Goal: Task Accomplishment & Management: Complete application form

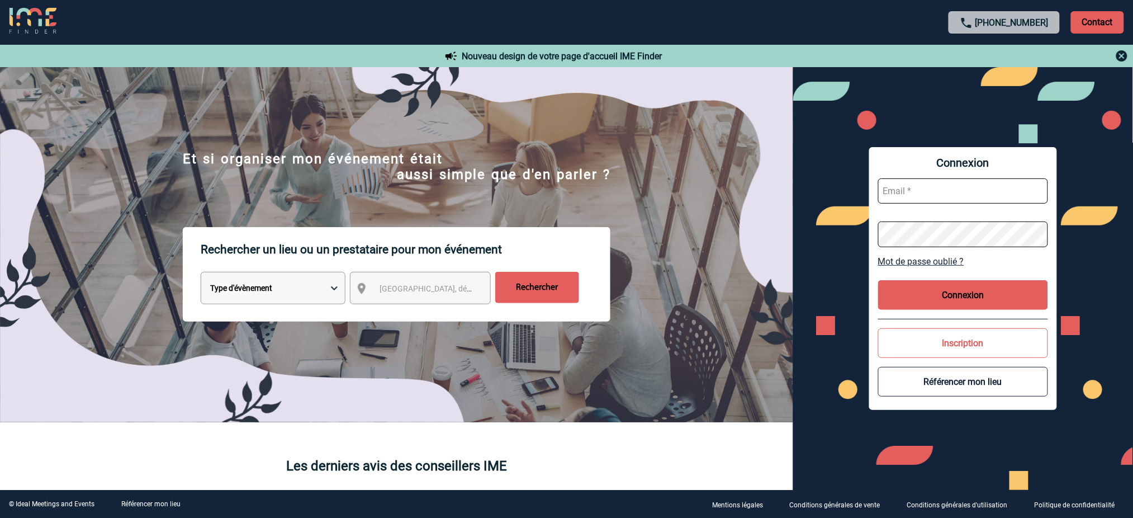
type input "[EMAIL_ADDRESS][DOMAIN_NAME]"
click at [945, 296] on button "Connexion" at bounding box center [963, 295] width 170 height 30
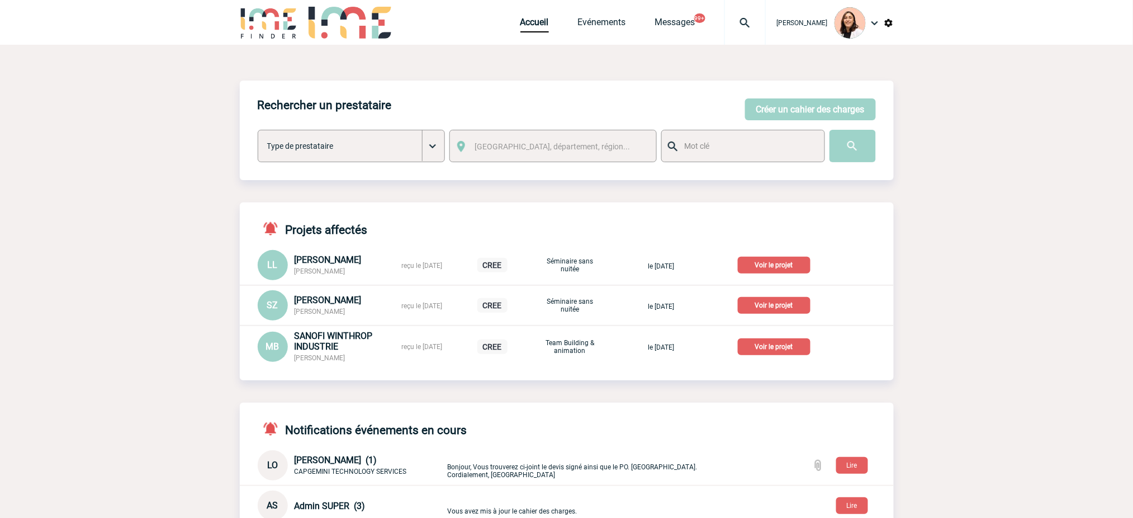
click at [743, 15] on div at bounding box center [744, 22] width 41 height 45
click at [721, 91] on input "search" at bounding box center [692, 86] width 154 height 16
select select "1"
click at [720, 89] on nav "OTIS EPC - Valérie D - Séminaire sans nuitée du 26-03-21 × OTIS EPC - Valérie D…" at bounding box center [688, 67] width 168 height 45
click at [753, 10] on div at bounding box center [744, 22] width 41 height 45
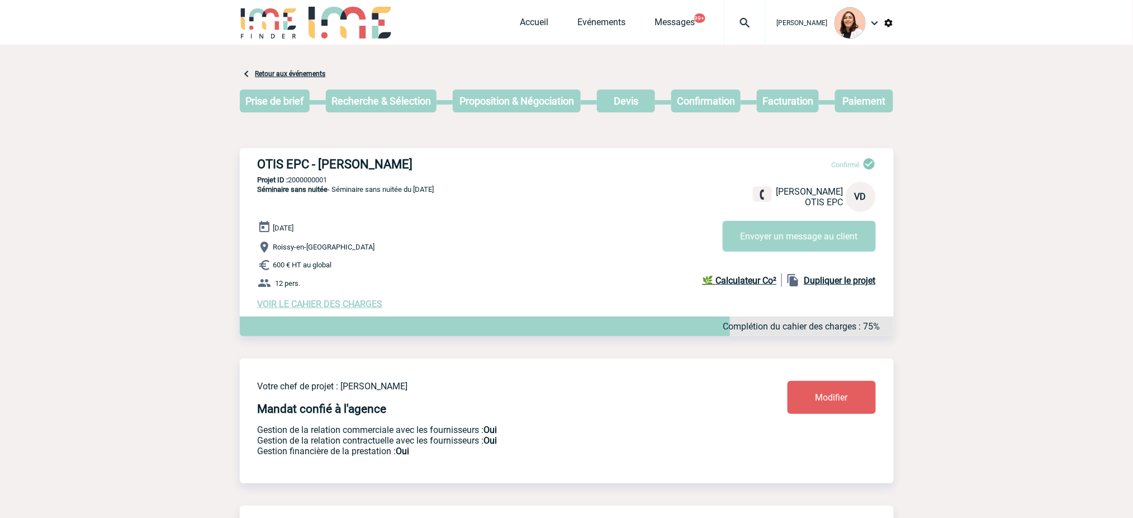
click at [741, 19] on img at bounding box center [745, 22] width 40 height 13
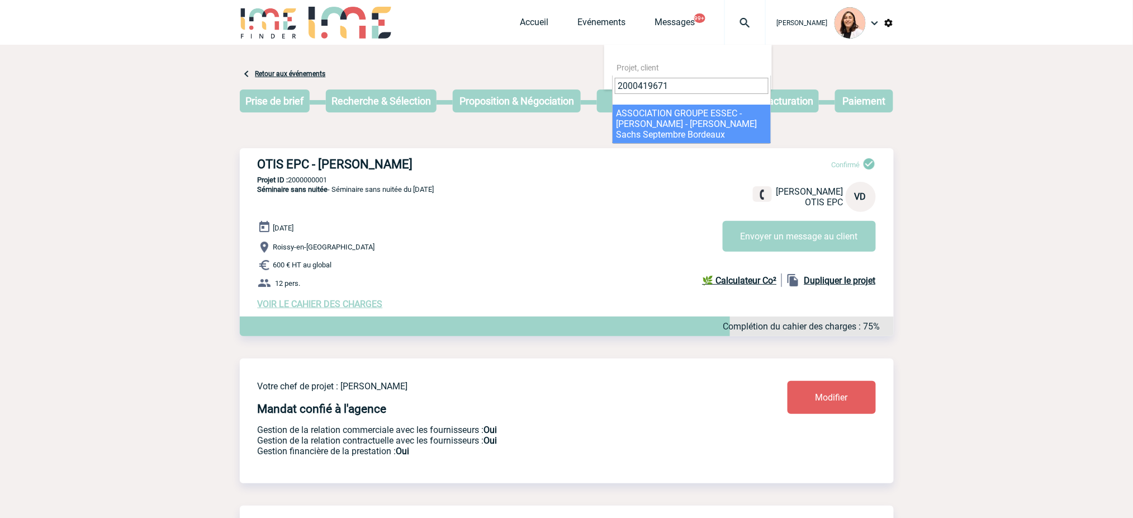
type input "2000419671"
select select "19172"
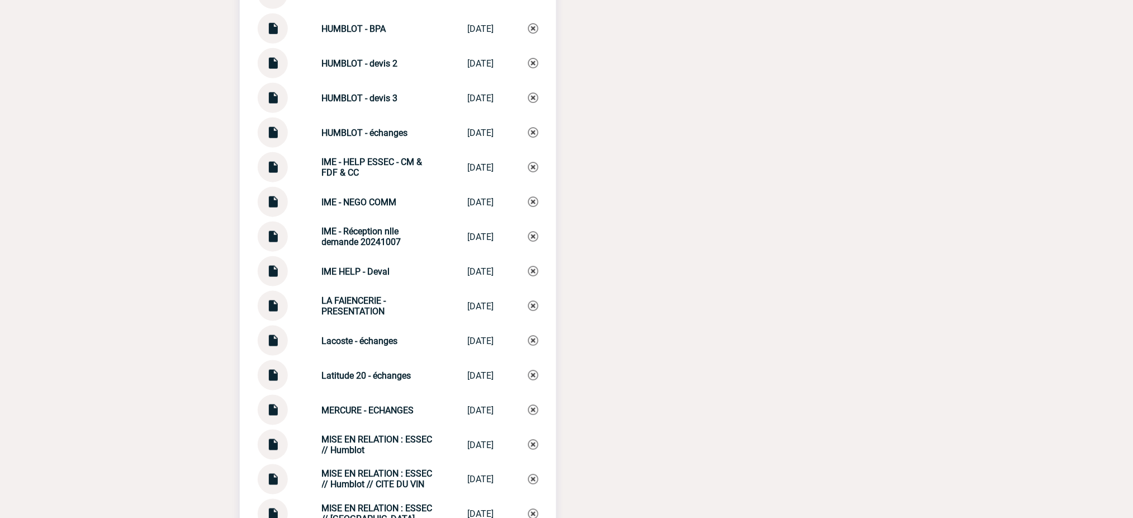
scroll to position [3502, 0]
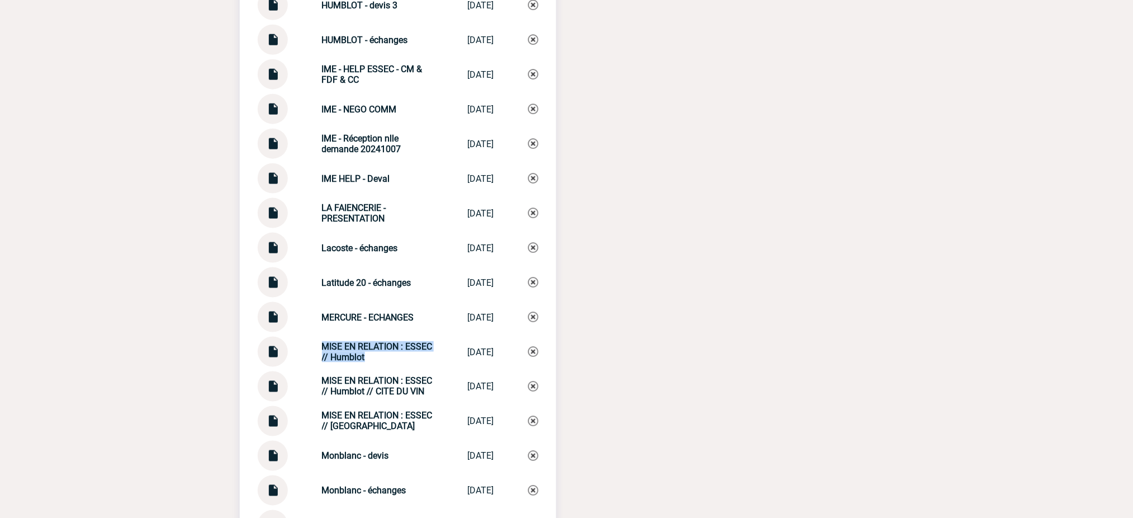
drag, startPoint x: 374, startPoint y: 348, endPoint x: 303, endPoint y: 334, distance: 72.3
click at [303, 336] on div "MISE EN RELATION : ESSEC // Humblot MISE EN RELATIO... 29/09/2025" at bounding box center [398, 351] width 281 height 30
copy strong "MISE EN RELATION : ESSEC // Humblot"
click at [534, 347] on img at bounding box center [533, 352] width 10 height 10
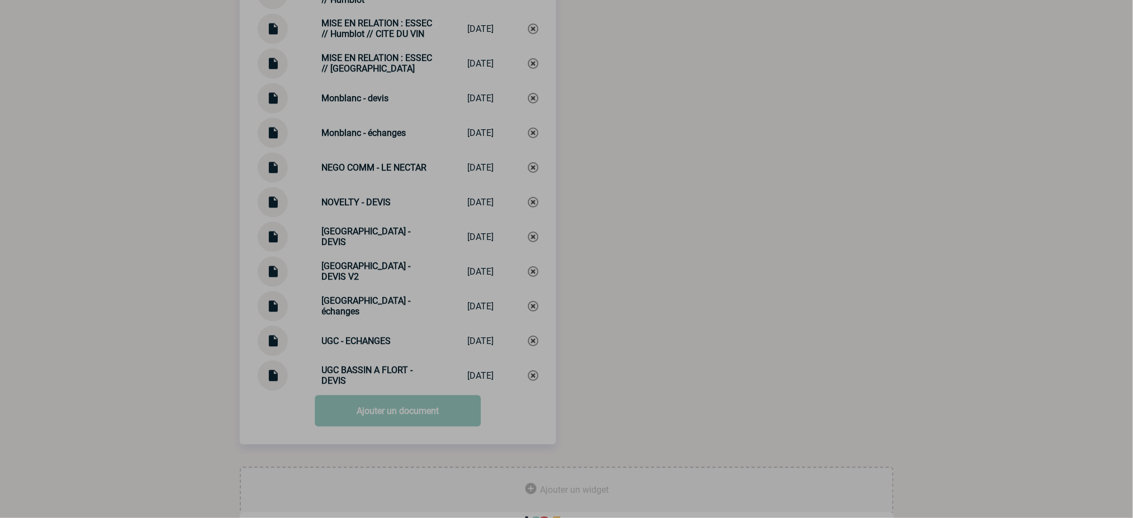
scroll to position [3873, 0]
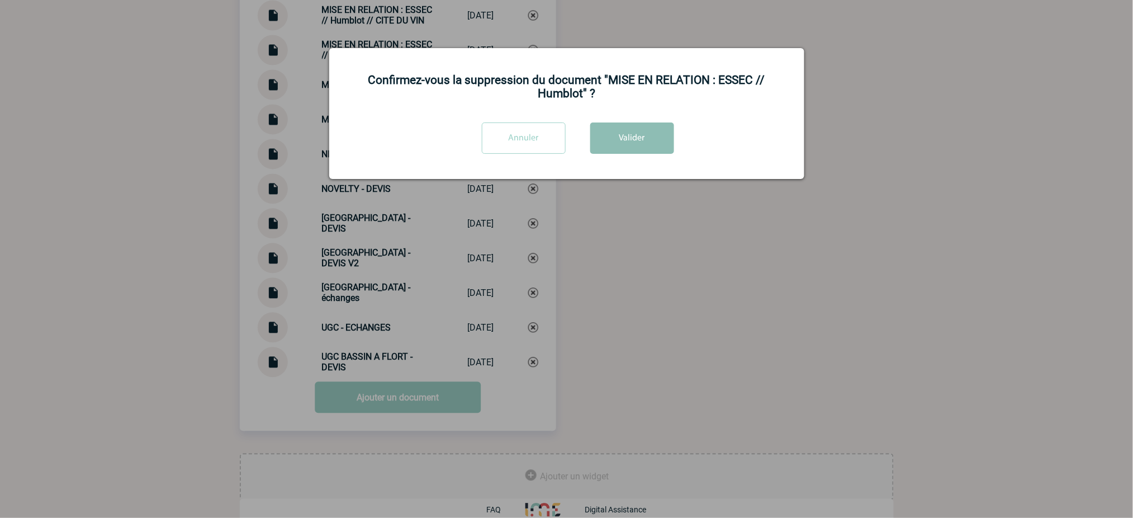
click at [614, 127] on button "Valider" at bounding box center [632, 137] width 84 height 31
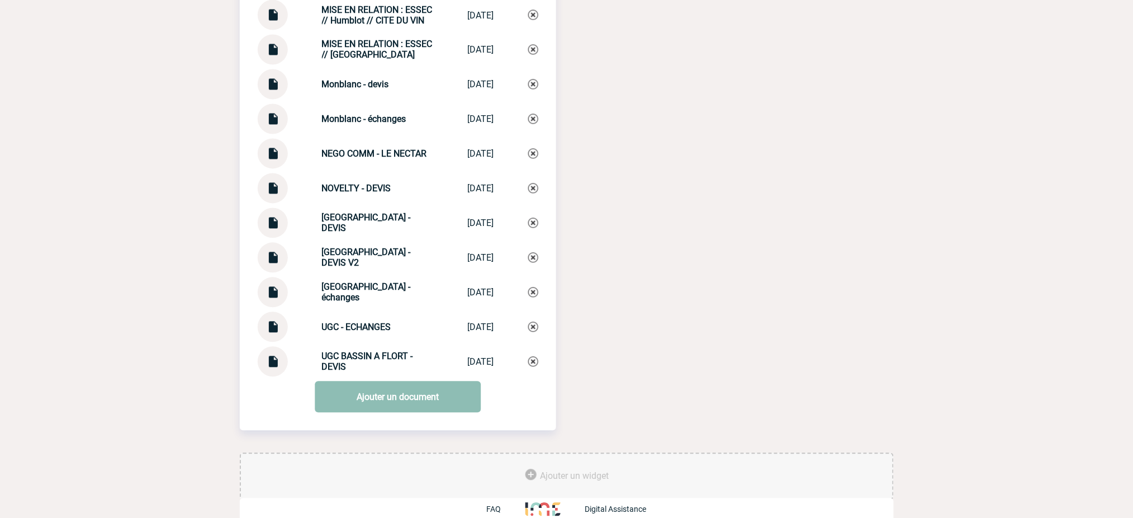
click at [424, 390] on link "Ajouter un document" at bounding box center [398, 396] width 166 height 31
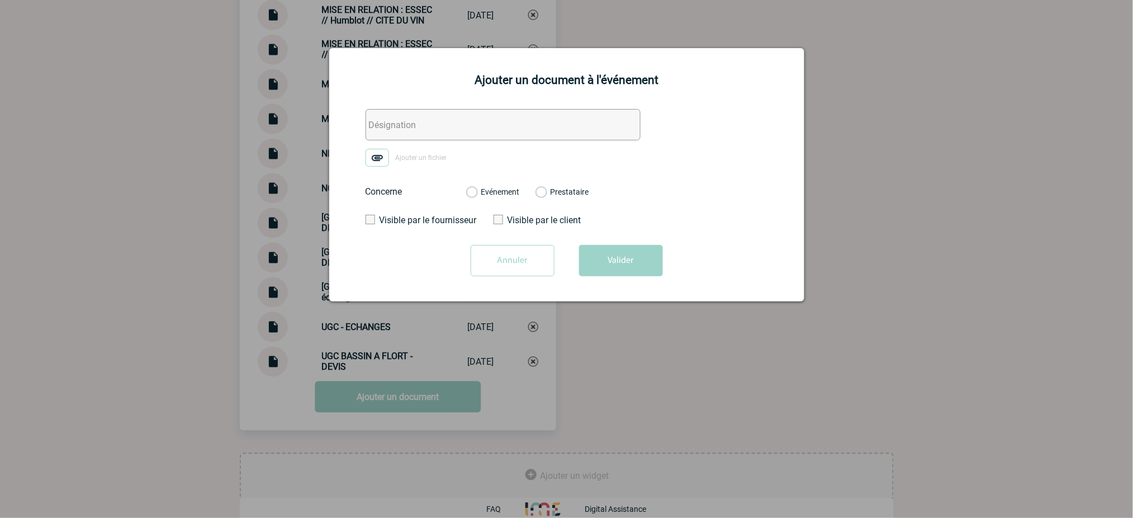
drag, startPoint x: 534, startPoint y: 118, endPoint x: 476, endPoint y: 127, distance: 58.3
click at [534, 118] on input "text" at bounding box center [503, 124] width 275 height 31
paste input "MISE EN RELATION : ESSEC // Humblot"
type input "MISE EN RELATION : ESSEC // Humblot"
click at [371, 163] on img at bounding box center [377, 158] width 23 height 18
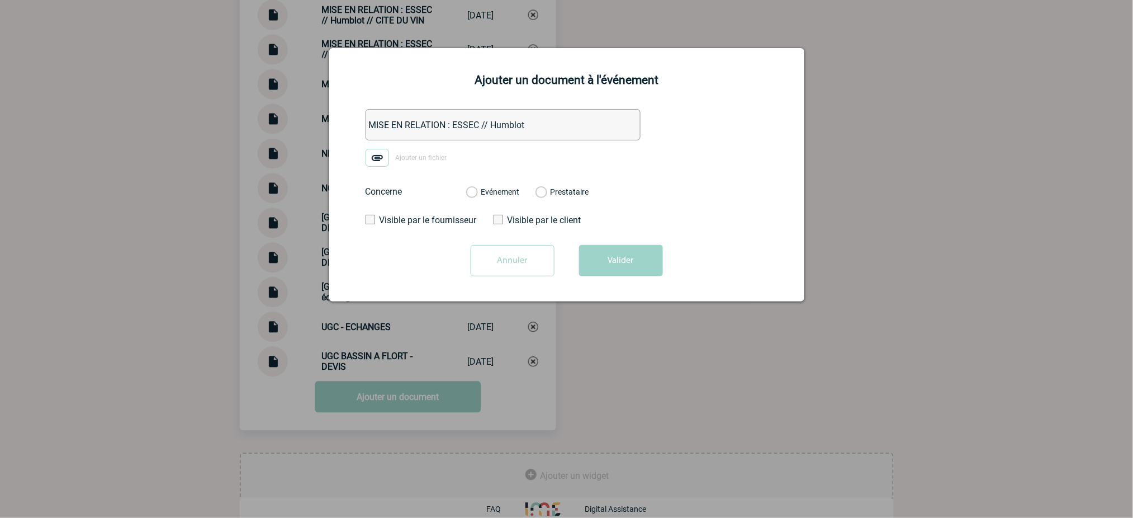
click at [0, 0] on input "Ajouter un fichier" at bounding box center [0, 0] width 0 height 0
click at [477, 192] on label "Evénement" at bounding box center [471, 192] width 11 height 10
click at [0, 0] on input "Evénement" at bounding box center [0, 0] width 0 height 0
click at [637, 255] on button "Valider" at bounding box center [621, 260] width 84 height 31
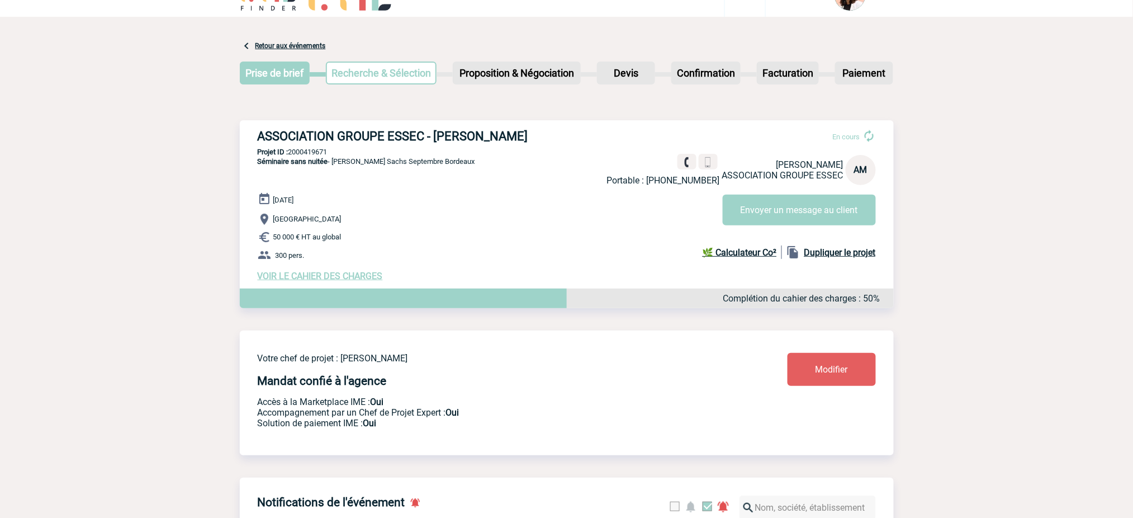
scroll to position [0, 0]
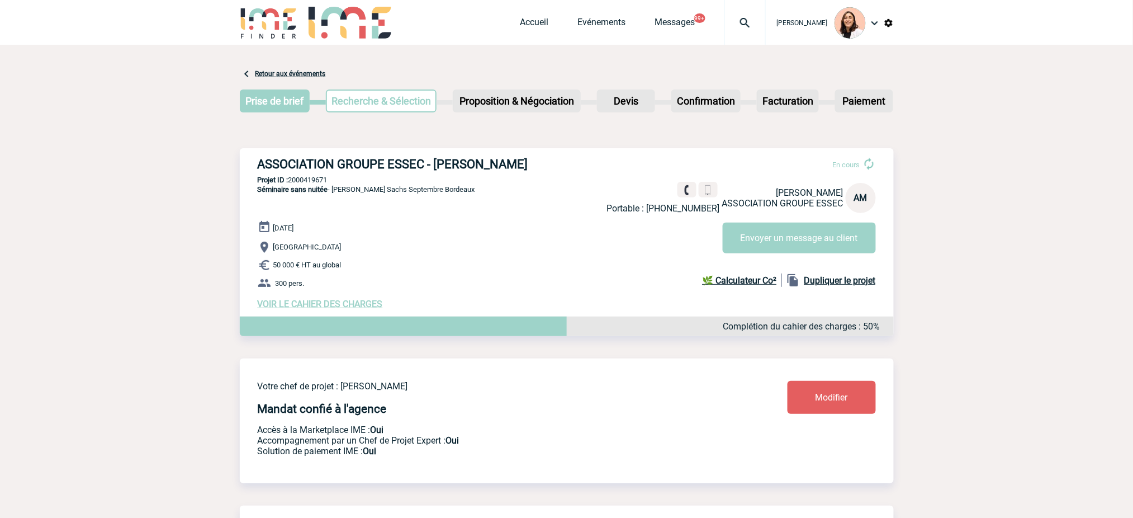
click at [550, 17] on span "Accueil" at bounding box center [549, 22] width 58 height 11
click at [540, 21] on link "Accueil" at bounding box center [534, 25] width 29 height 16
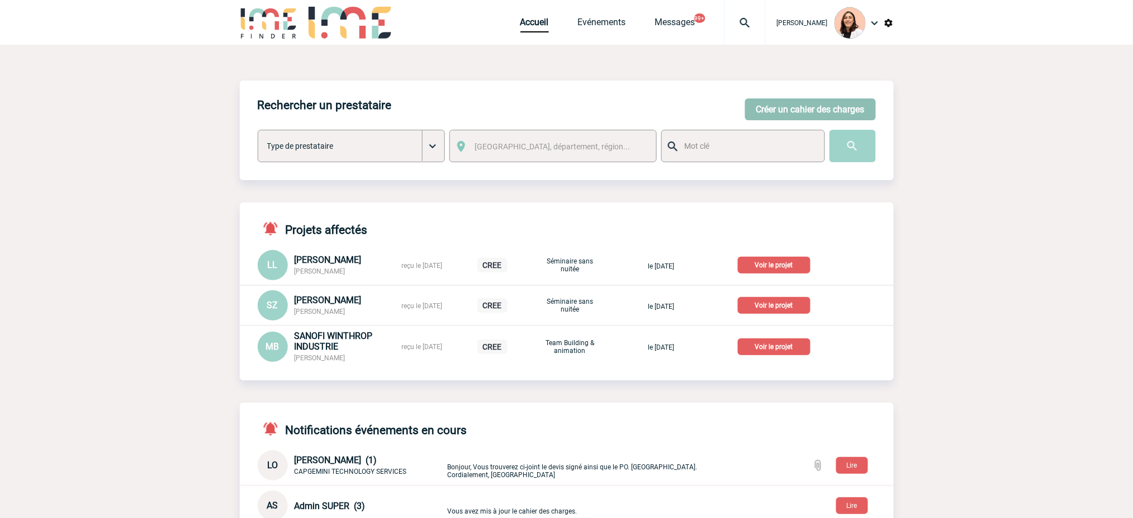
click at [859, 101] on button "Créer un cahier des charges" at bounding box center [810, 109] width 131 height 22
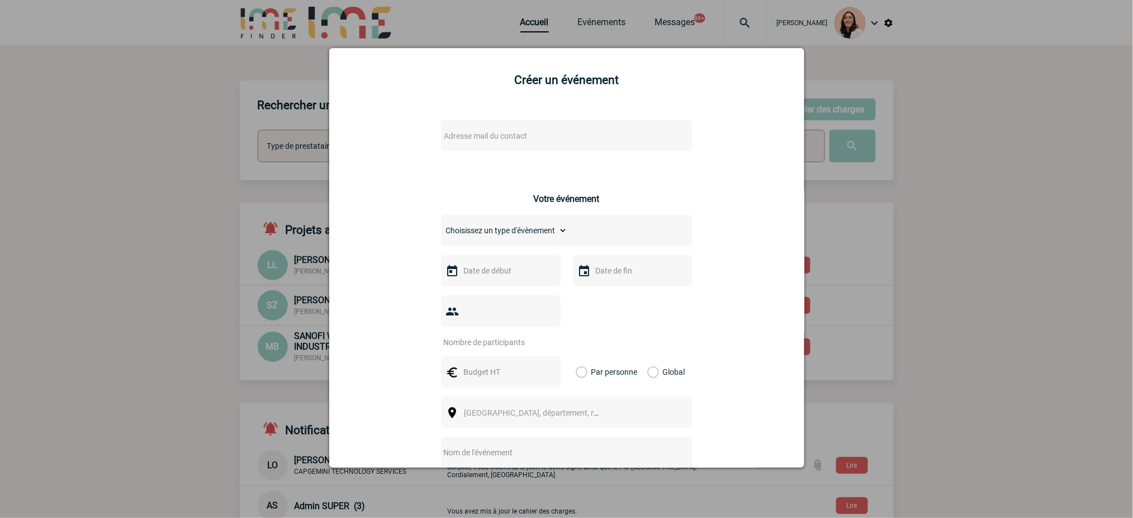
click at [520, 147] on div "Adresse mail du contact" at bounding box center [567, 135] width 252 height 31
click at [523, 139] on span "Adresse mail du contact" at bounding box center [538, 136] width 196 height 16
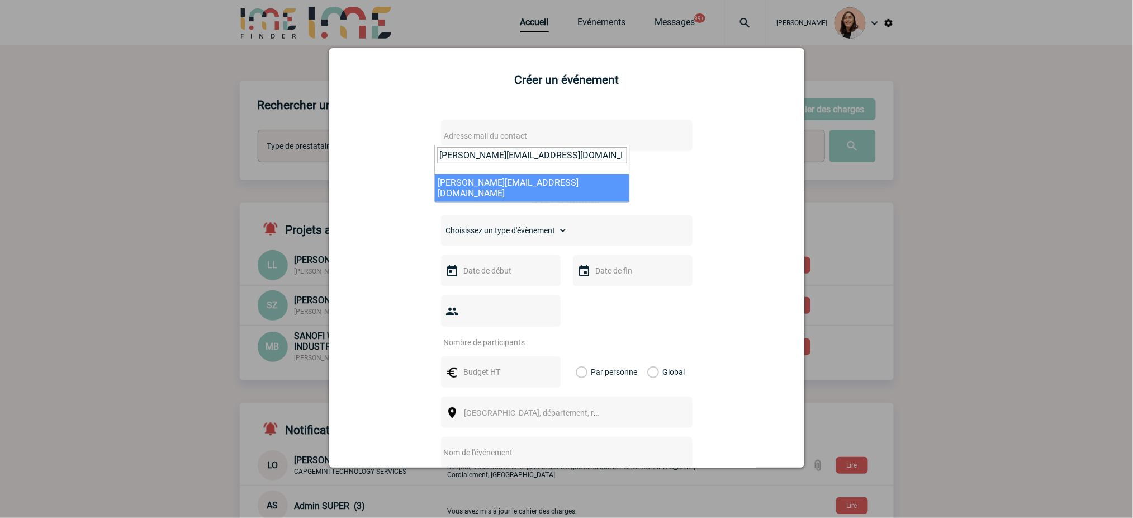
type input "sylvie.neyret@sanofi.com"
select select "130756"
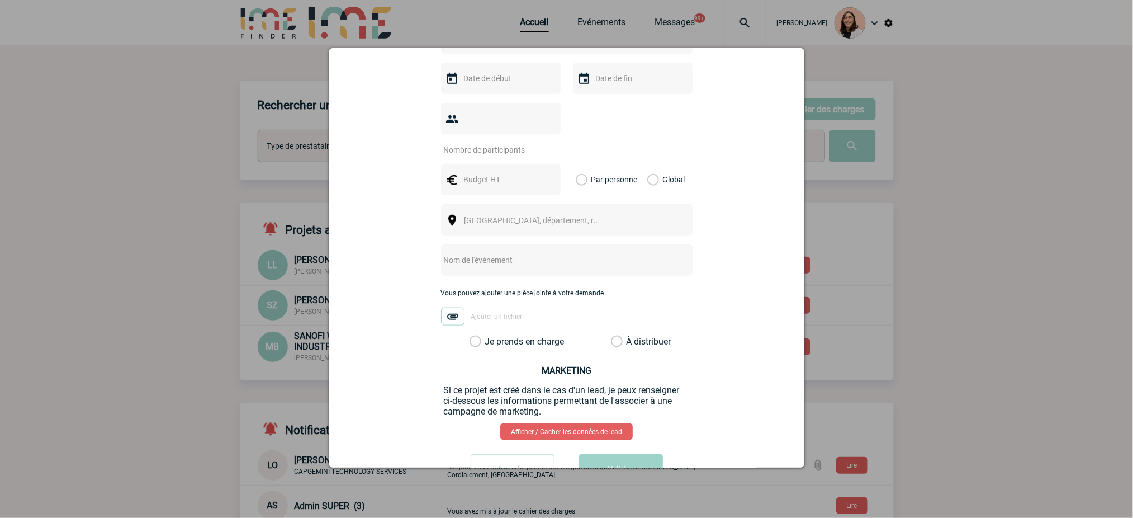
scroll to position [359, 0]
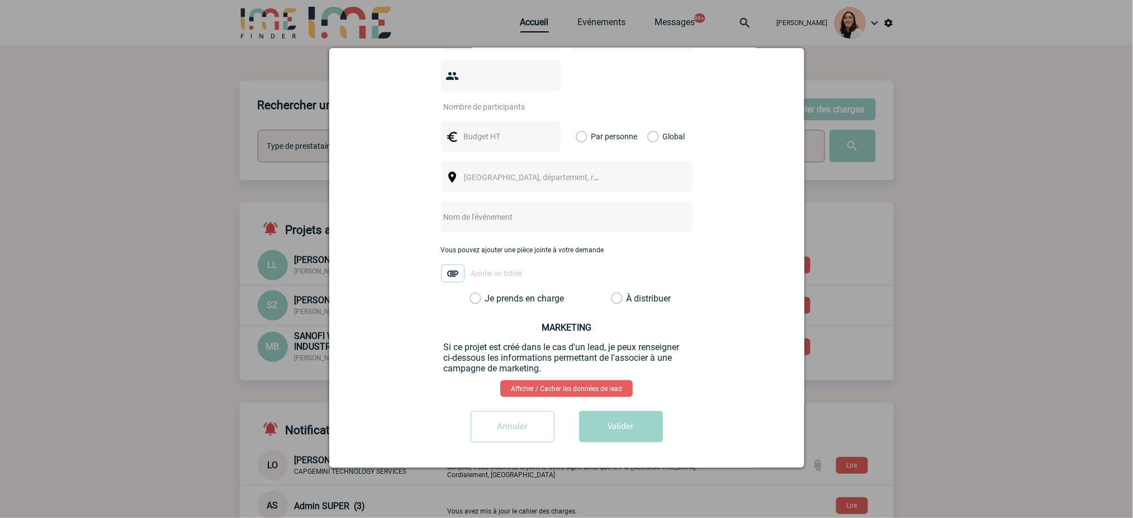
click at [492, 213] on input "text" at bounding box center [552, 217] width 222 height 15
paste input "un team building"
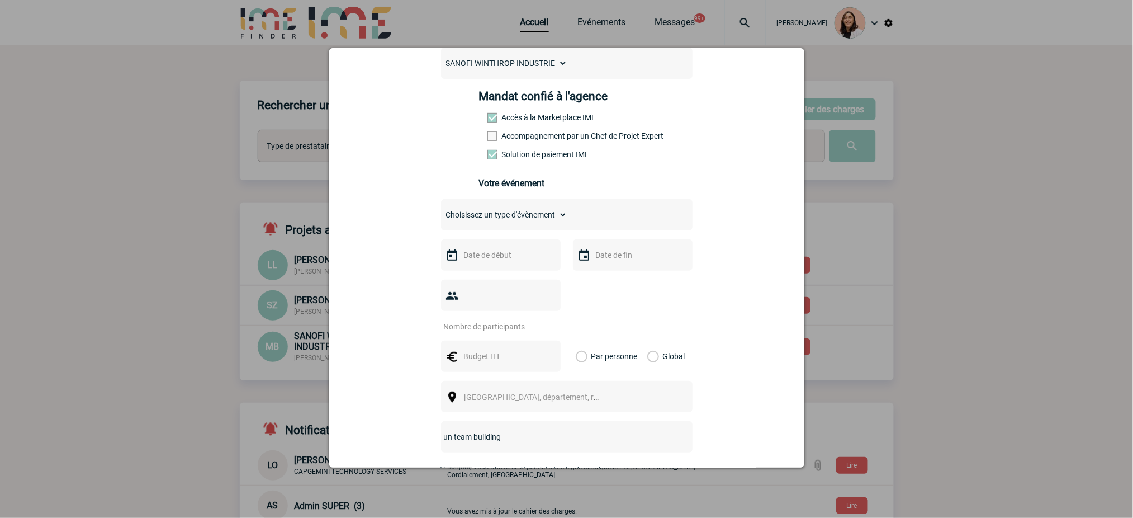
type input "un team building"
click at [505, 258] on input "text" at bounding box center [499, 255] width 77 height 15
click at [601, 277] on span "Suivant" at bounding box center [600, 276] width 9 height 9
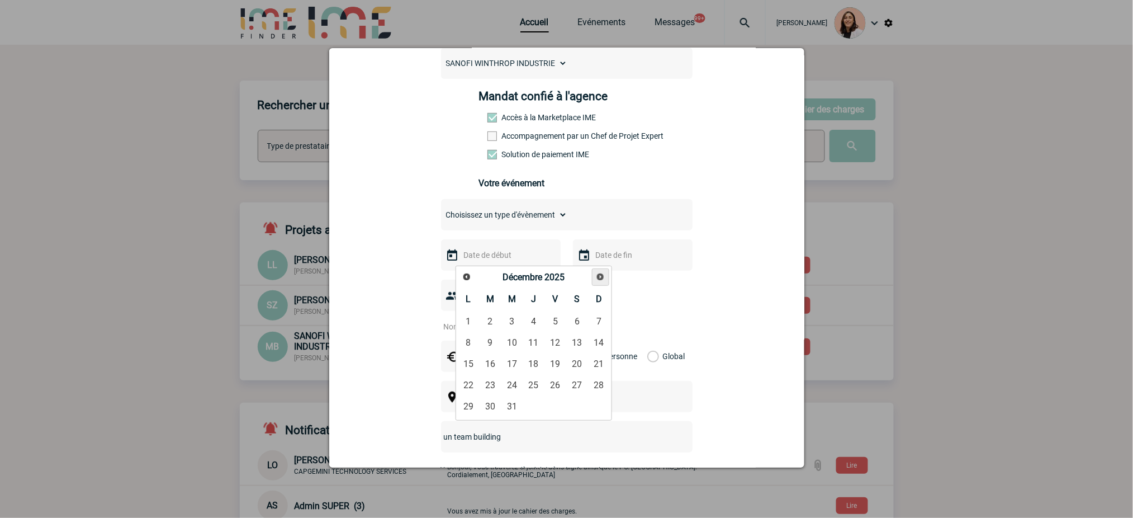
click at [601, 277] on span "Suivant" at bounding box center [600, 276] width 9 height 9
click at [494, 347] on link "6" at bounding box center [490, 342] width 21 height 20
type input "06-01-2026"
click at [507, 259] on input "06-01-2026" at bounding box center [499, 255] width 77 height 15
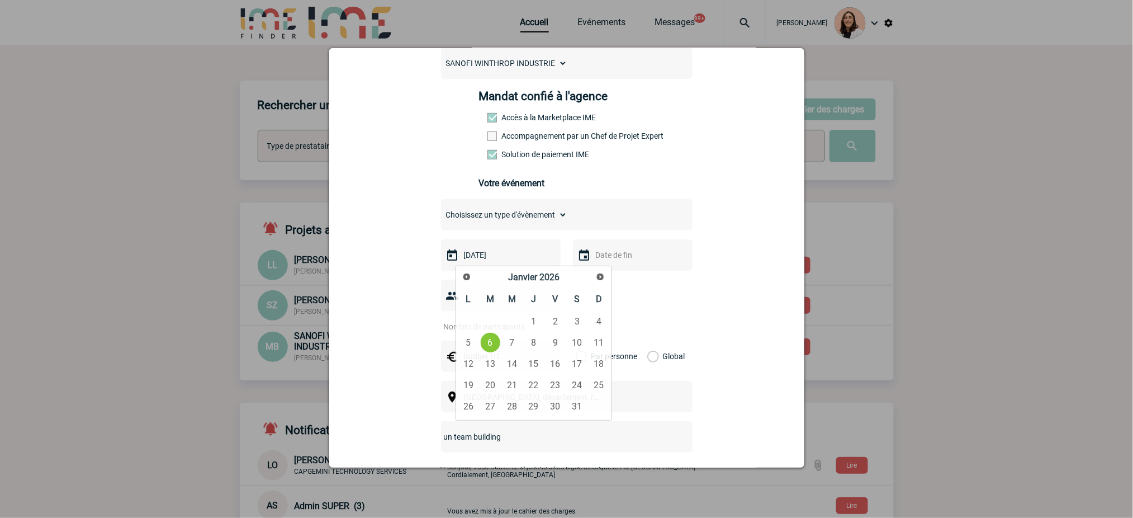
click at [507, 259] on input "06-01-2026" at bounding box center [499, 255] width 77 height 15
click at [636, 255] on input "text" at bounding box center [631, 255] width 77 height 15
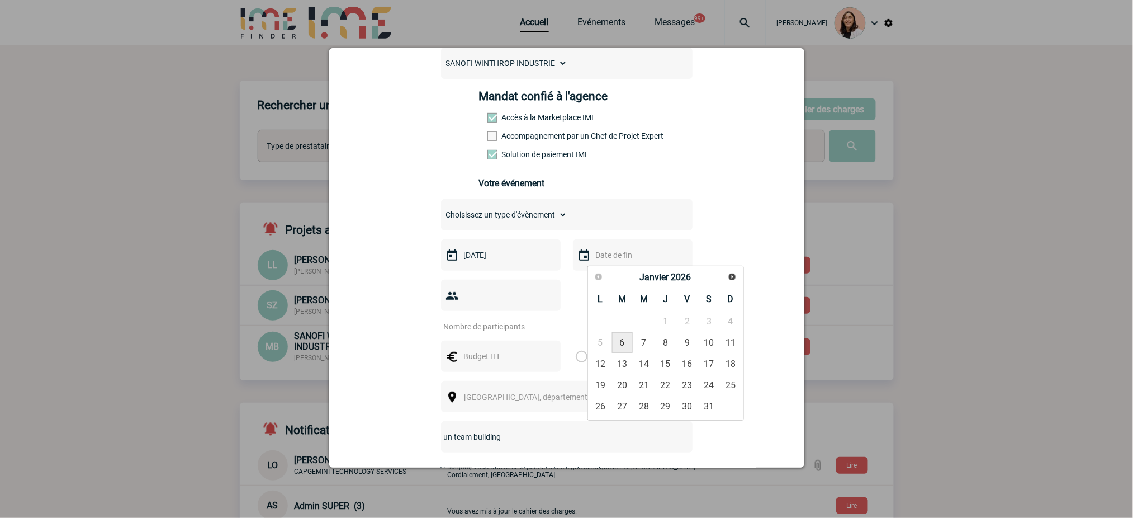
paste input "06-01-2026"
type input "06-01-2026"
click at [516, 328] on input "number" at bounding box center [493, 326] width 105 height 15
type input "33"
click at [673, 314] on div "33" at bounding box center [567, 305] width 252 height 52
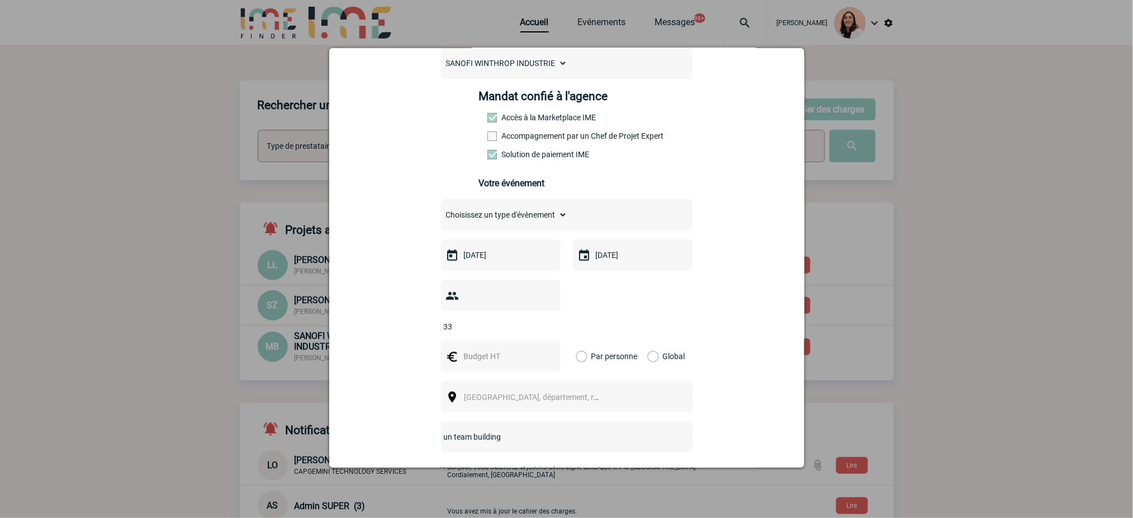
click at [464, 362] on input "text" at bounding box center [499, 356] width 77 height 15
type input "1980"
click at [647, 359] on label "Global" at bounding box center [650, 355] width 7 height 31
click at [0, 0] on input "Global" at bounding box center [0, 0] width 0 height 0
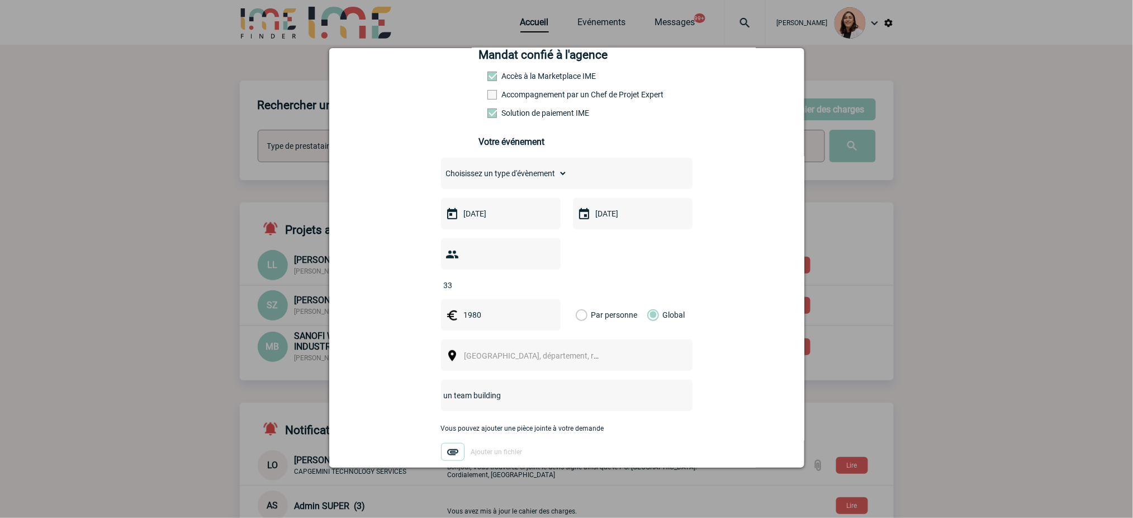
scroll to position [210, 0]
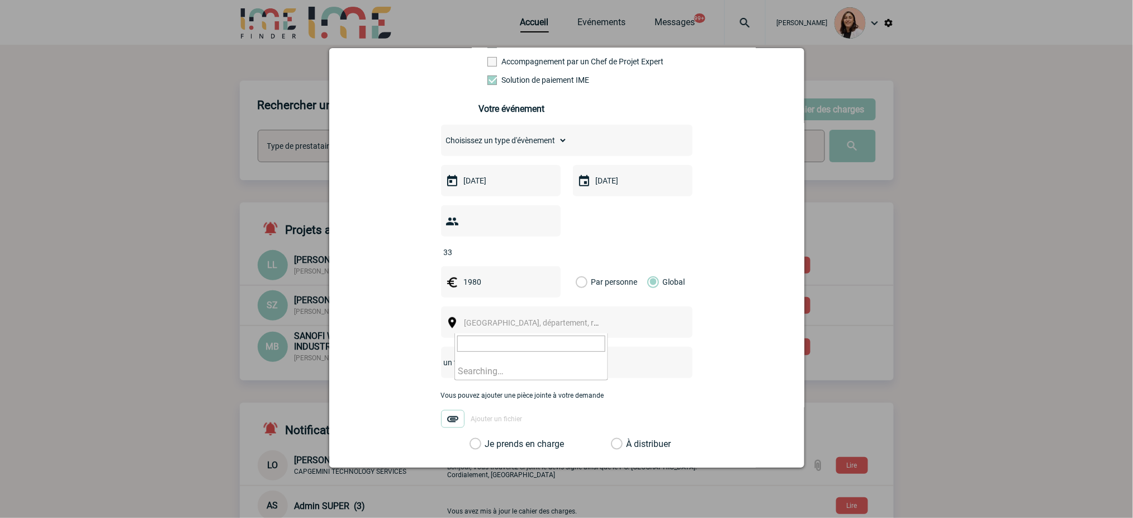
click at [567, 330] on span "Ville, département, région..." at bounding box center [537, 323] width 154 height 16
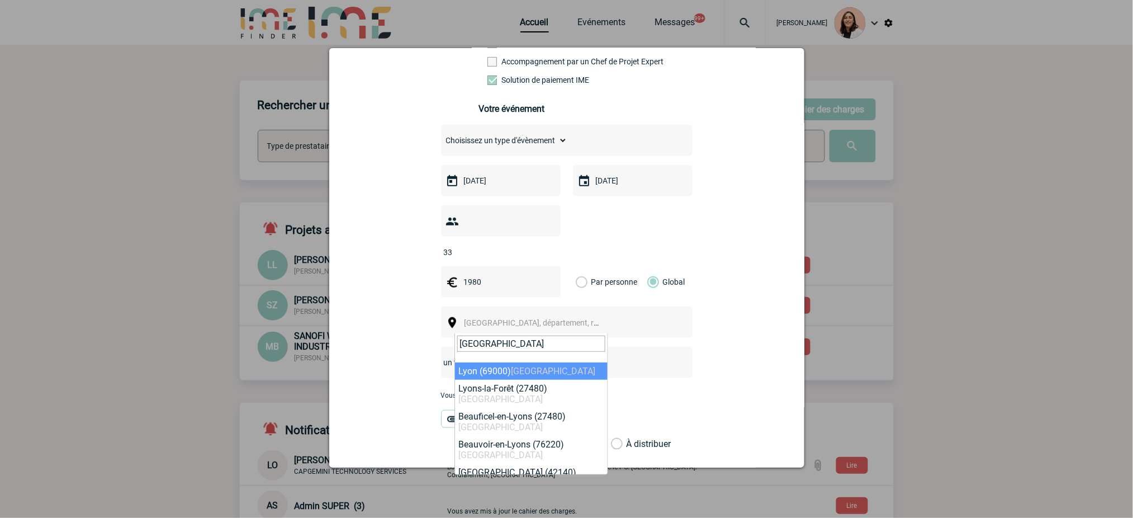
type input "lyon"
select select "36544"
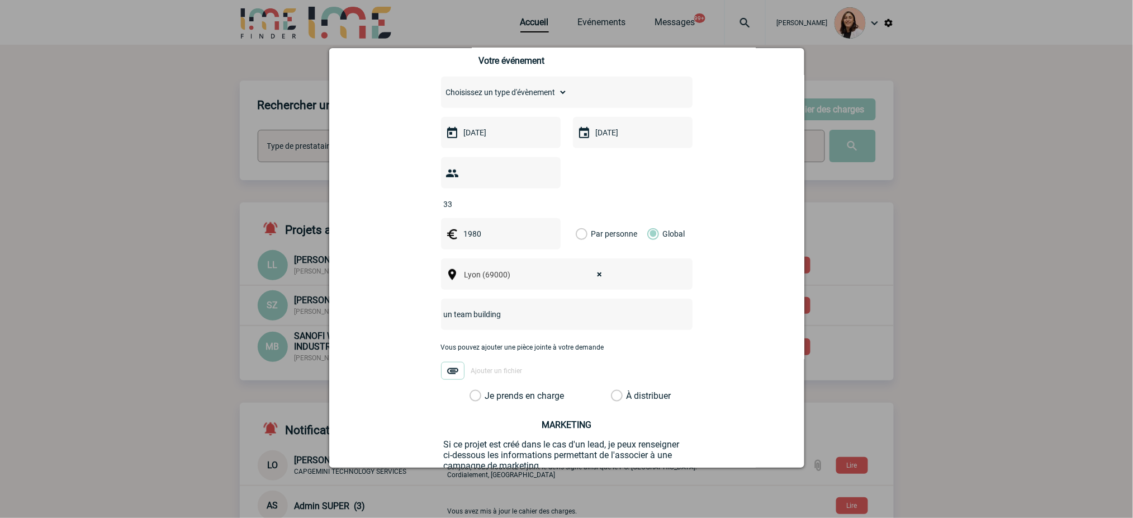
scroll to position [284, 0]
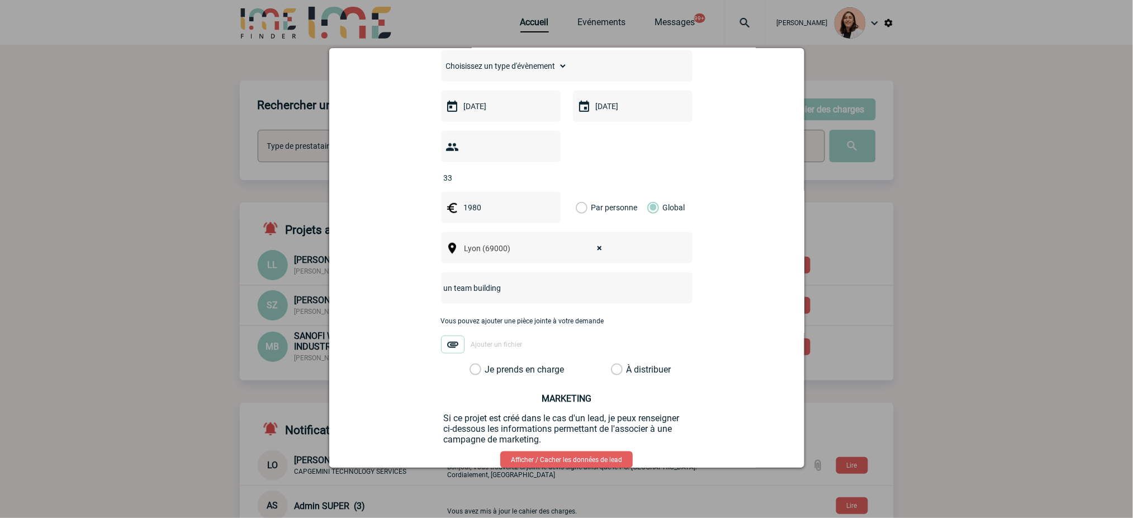
drag, startPoint x: 445, startPoint y: 295, endPoint x: 421, endPoint y: 296, distance: 24.6
click at [421, 296] on div "sylvie.neyret@sanofi.com sylvie.neyret@sanofi.com Vous cherchez à assigner le c…" at bounding box center [566, 173] width 447 height 696
type input "team building"
drag, startPoint x: 533, startPoint y: 369, endPoint x: 549, endPoint y: 367, distance: 16.9
click at [489, 369] on label "Je prends en charge" at bounding box center [479, 369] width 19 height 11
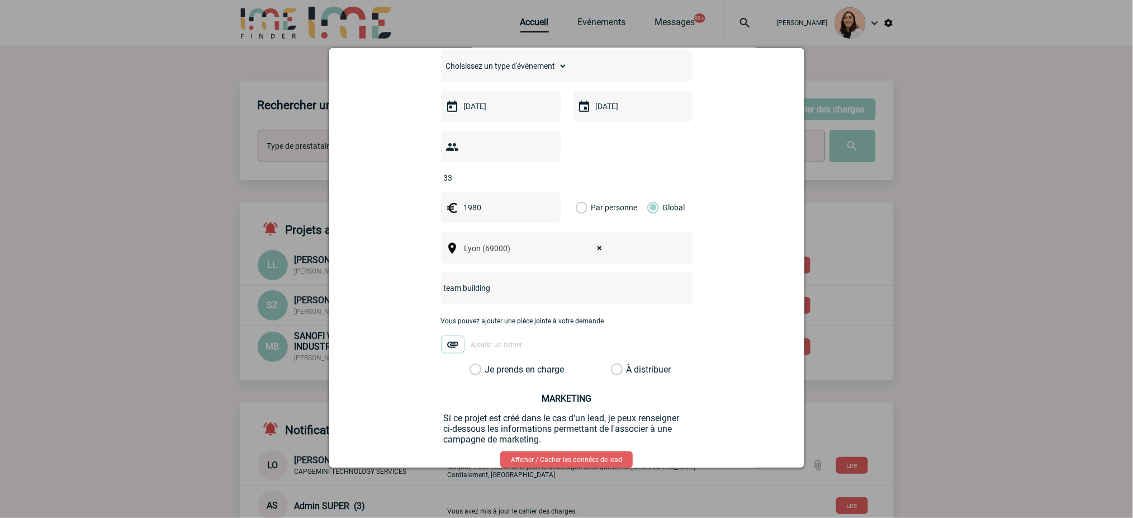
click at [0, 0] on input "Je prends en charge" at bounding box center [0, 0] width 0 height 0
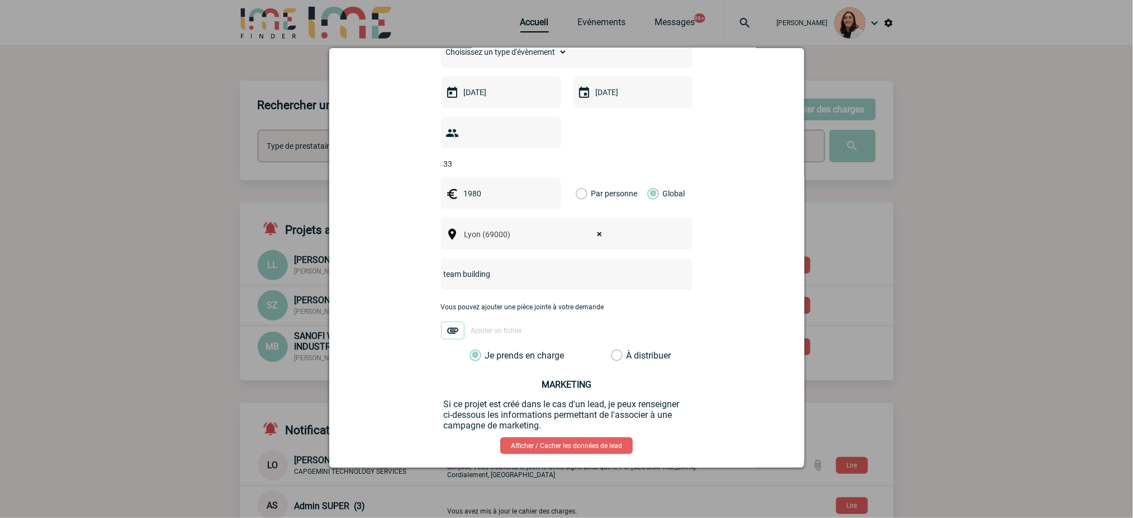
scroll to position [359, 0]
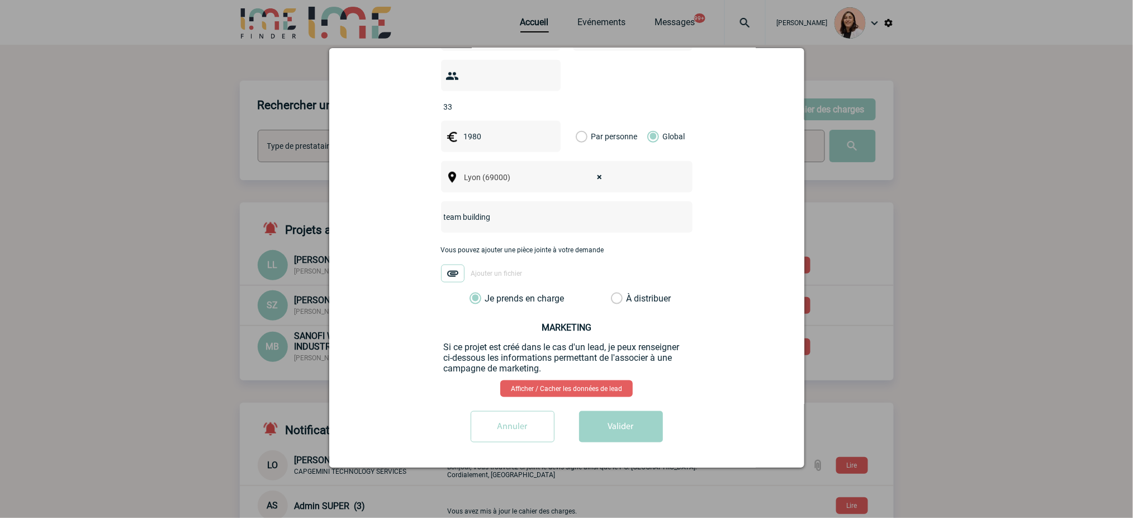
click at [631, 419] on button "Valider" at bounding box center [621, 426] width 84 height 31
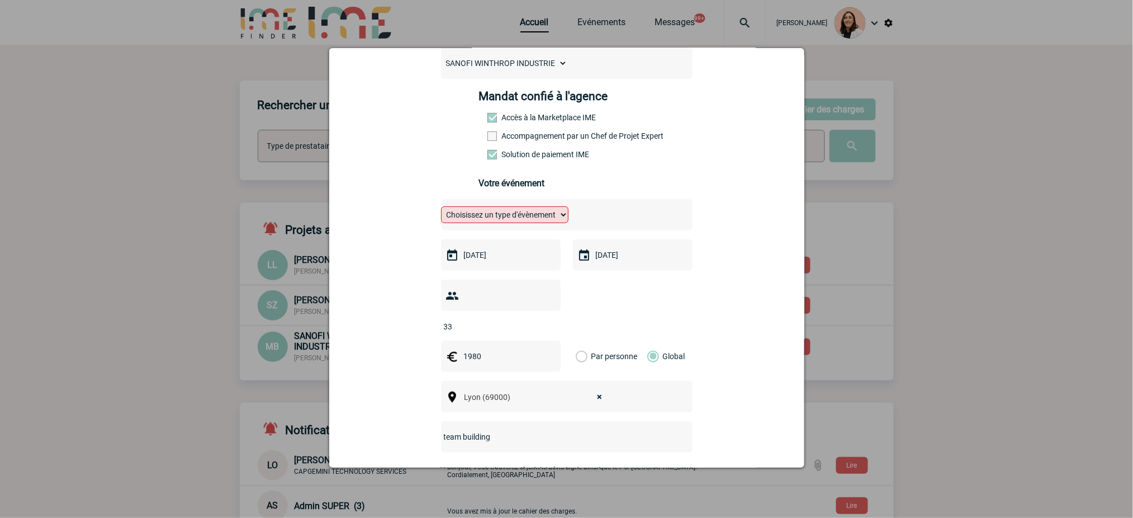
click at [557, 221] on select "Choisissez un type d'évènement Séminaire avec nuitée Séminaire sans nuitée Repa…" at bounding box center [504, 214] width 127 height 17
select select "4"
click at [441, 210] on select "Choisissez un type d'évènement Séminaire avec nuitée Séminaire sans nuitée Repa…" at bounding box center [504, 214] width 127 height 17
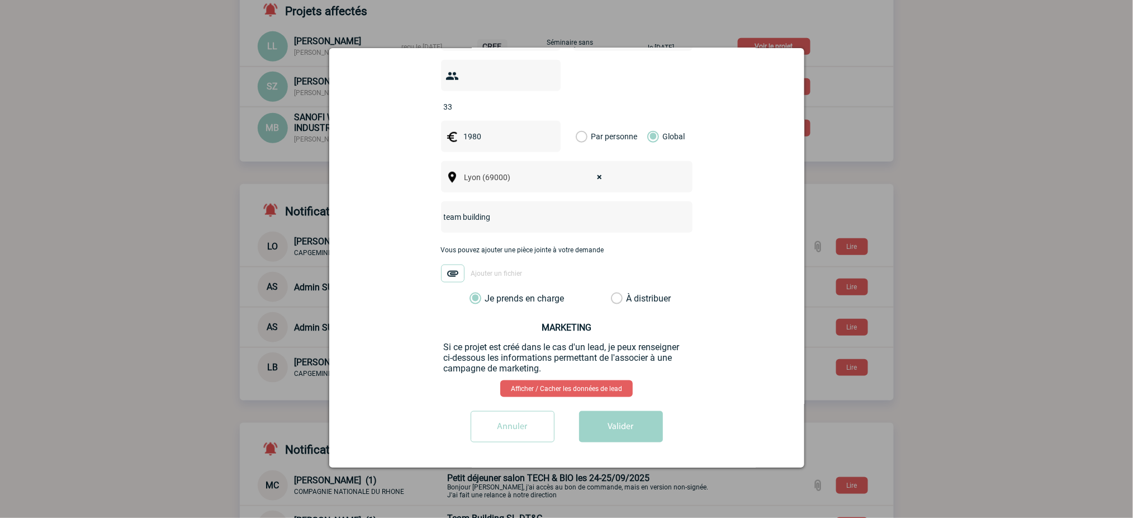
scroll to position [386, 0]
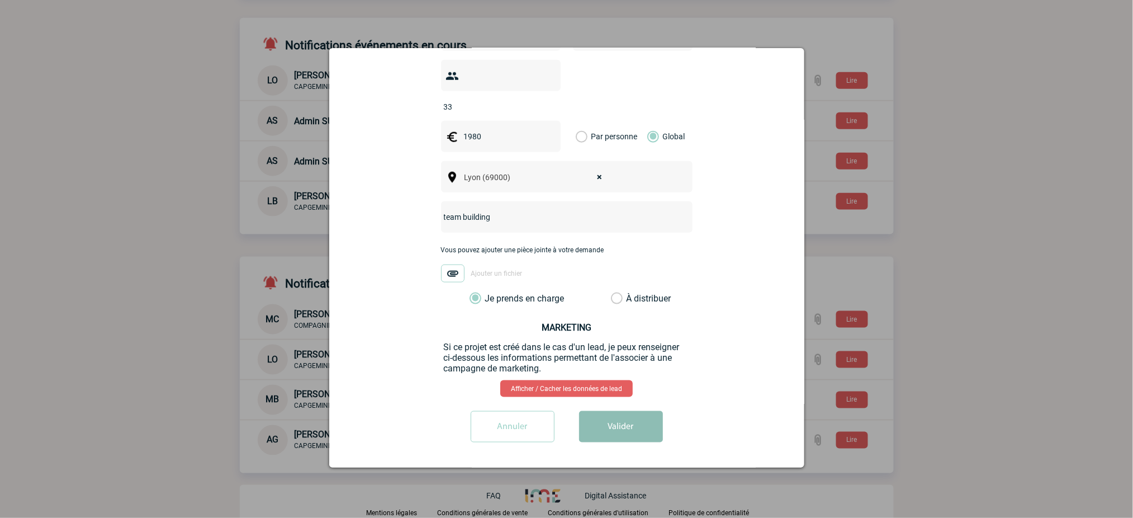
click at [630, 430] on button "Valider" at bounding box center [621, 426] width 84 height 31
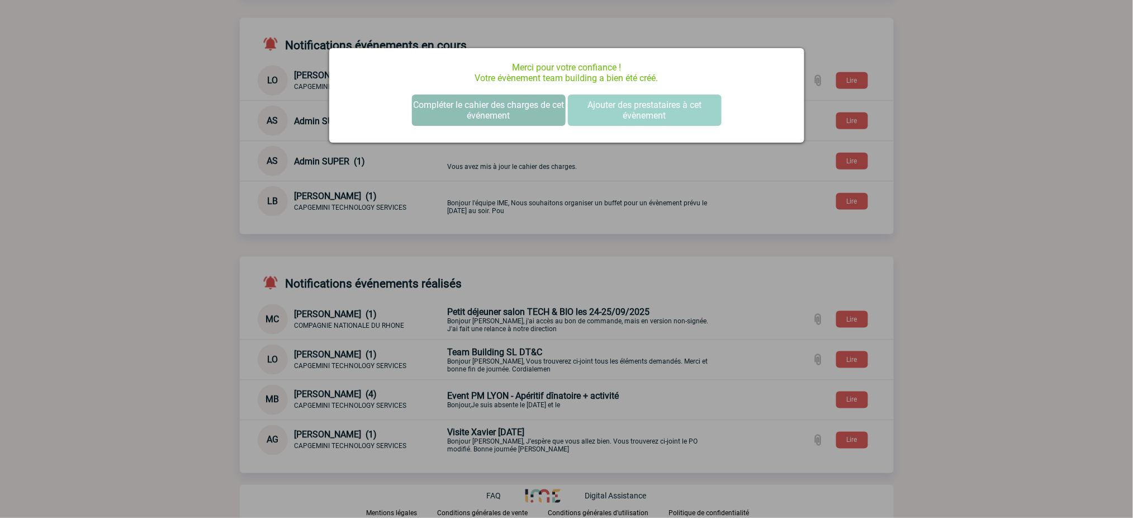
click at [516, 108] on button "Compléter le cahier des charges de cet événement" at bounding box center [489, 109] width 154 height 31
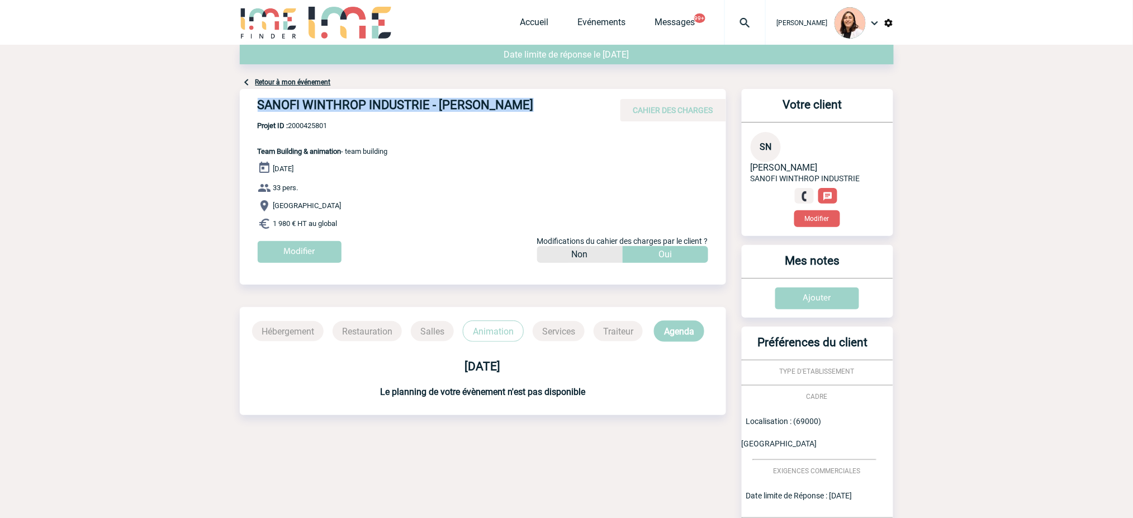
drag, startPoint x: 530, startPoint y: 106, endPoint x: 243, endPoint y: 97, distance: 287.4
click at [243, 97] on div "SANOFI WINTHROP INDUSTRIE - [PERSON_NAME] CAHIER DES CHARGES" at bounding box center [483, 105] width 486 height 32
copy h4 "SANOFI WINTHROP INDUSTRIE - [PERSON_NAME]"
click at [311, 124] on span "Projet ID : 2000425801" at bounding box center [323, 125] width 130 height 8
drag, startPoint x: 311, startPoint y: 124, endPoint x: 388, endPoint y: 147, distance: 80.1
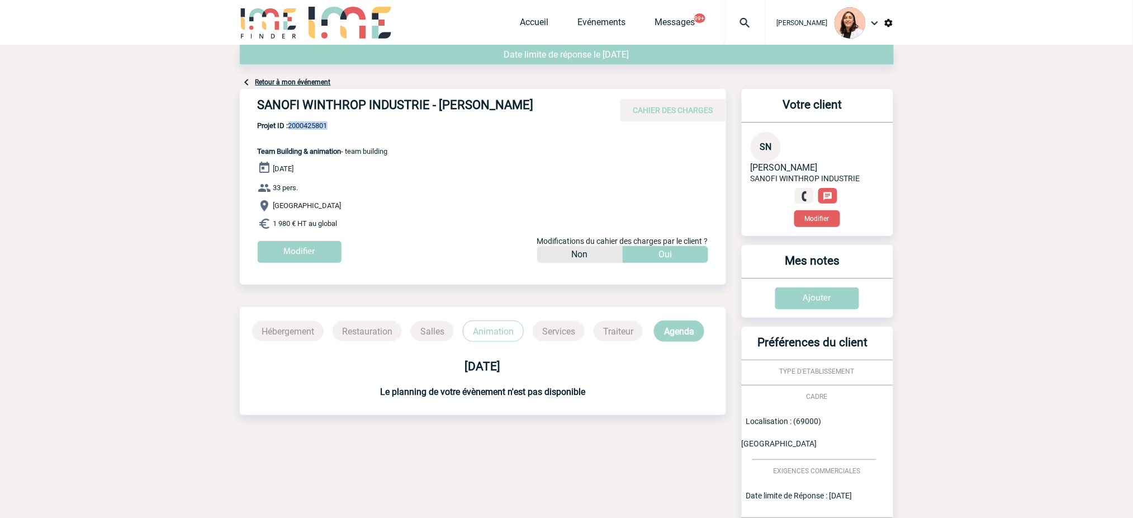
click at [313, 124] on span "Projet ID : 2000425801" at bounding box center [323, 125] width 130 height 8
copy span "2000425801"
click at [405, 167] on div "[DATE] 33 pers. [GEOGRAPHIC_DATA] 1 980 € HT au global Modifier Modifications d…" at bounding box center [492, 216] width 468 height 110
drag, startPoint x: 377, startPoint y: 232, endPoint x: 245, endPoint y: 144, distance: 158.4
click at [245, 144] on div "SANOFI WINTHROP INDUSTRIE - [PERSON_NAME] CAHIER DES CHARGES SANOFI WINTHROP IN…" at bounding box center [483, 180] width 486 height 182
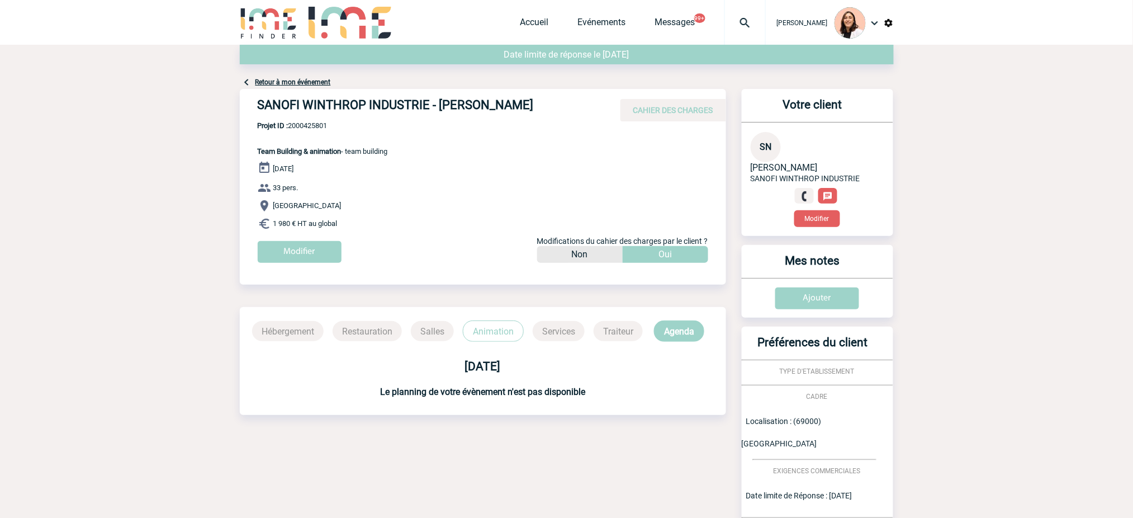
copy div "Team Building & animation - team building [DATE] 33 pers. Lyon 1 980 € HT au gl…"
click at [317, 129] on span "Projet ID : 2000425801" at bounding box center [323, 125] width 130 height 8
copy span "2000425801"
